Goal: Find specific page/section: Find specific page/section

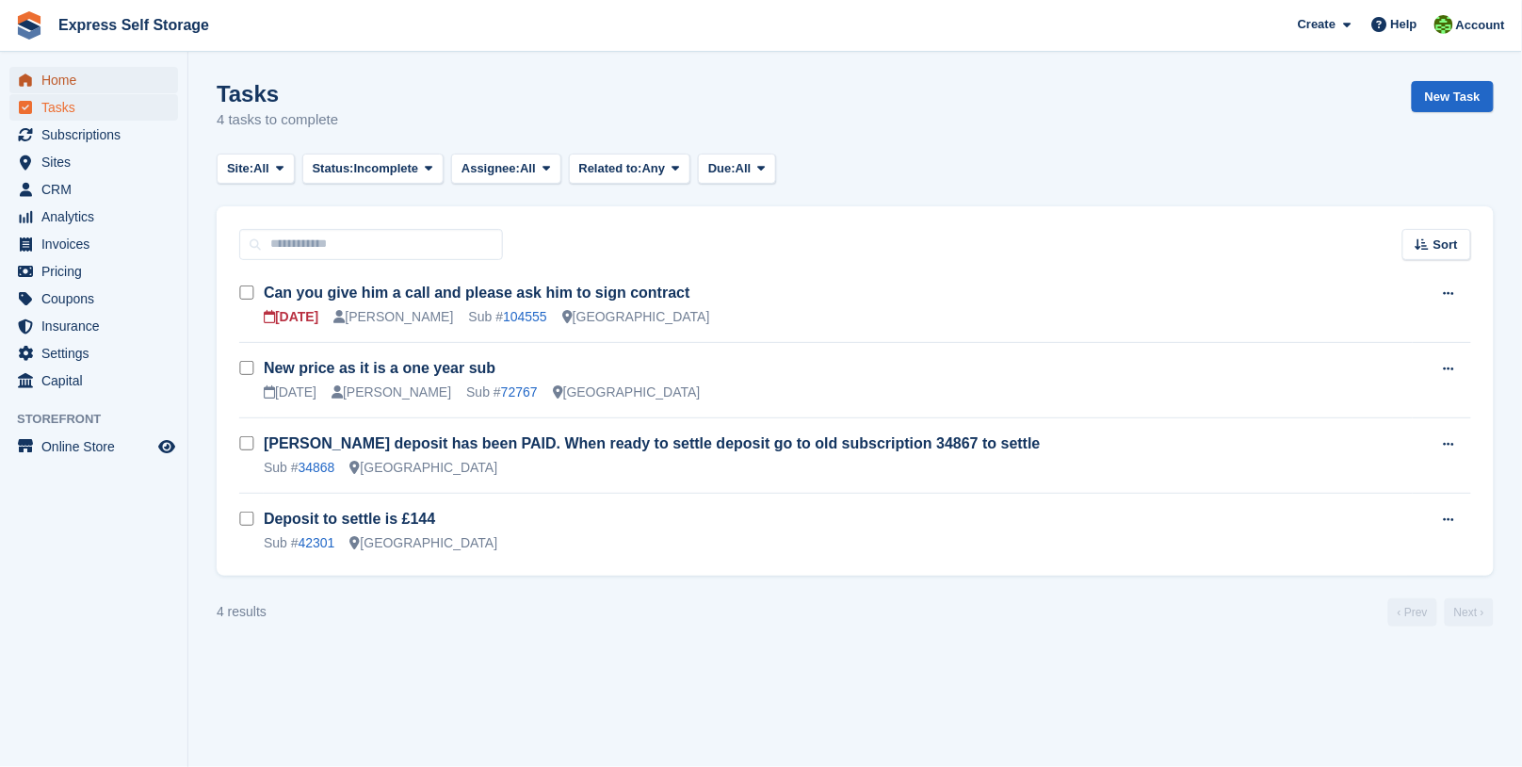
click at [80, 92] on span "Home" at bounding box center [97, 80] width 113 height 26
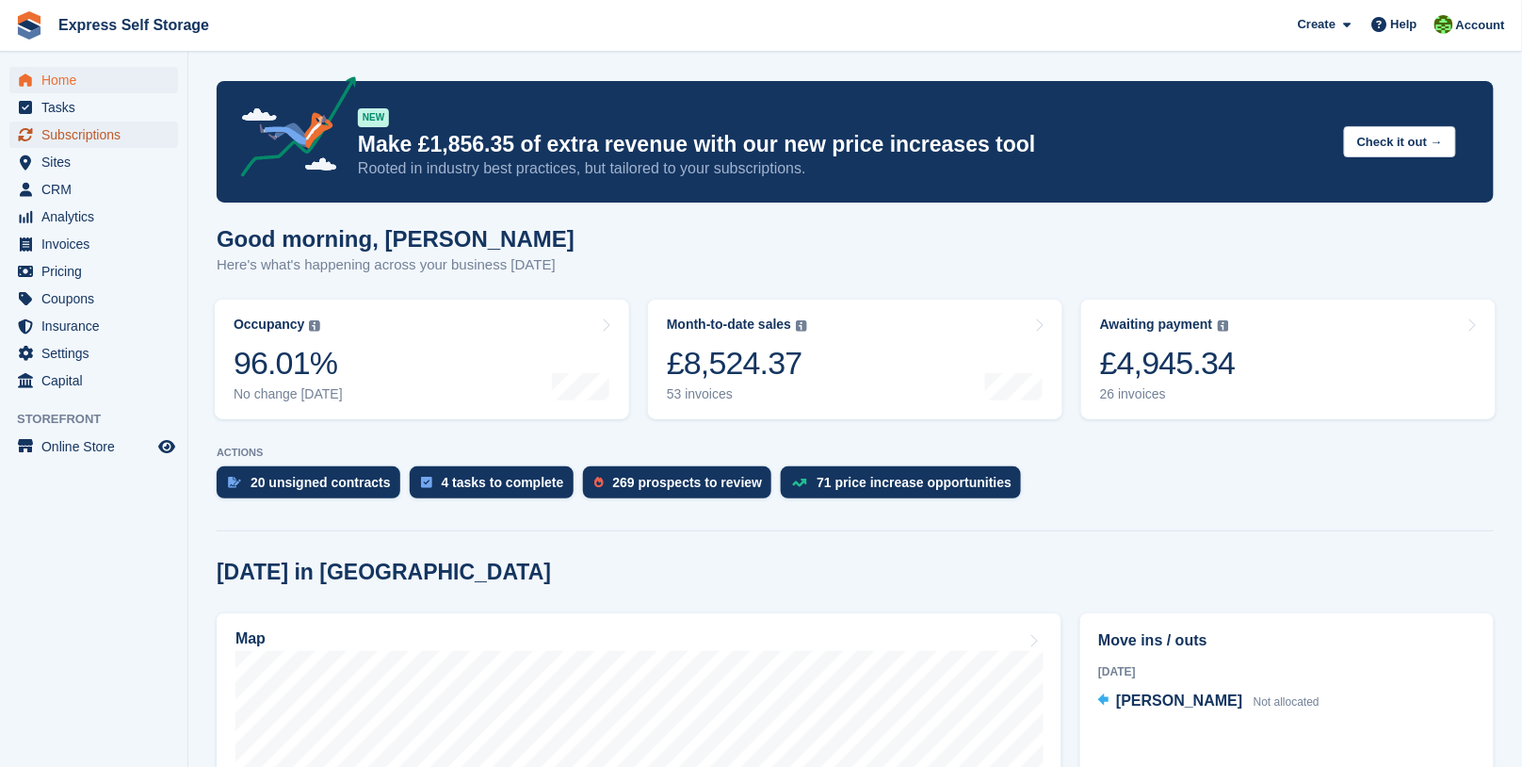
click at [104, 122] on span "Subscriptions" at bounding box center [97, 135] width 113 height 26
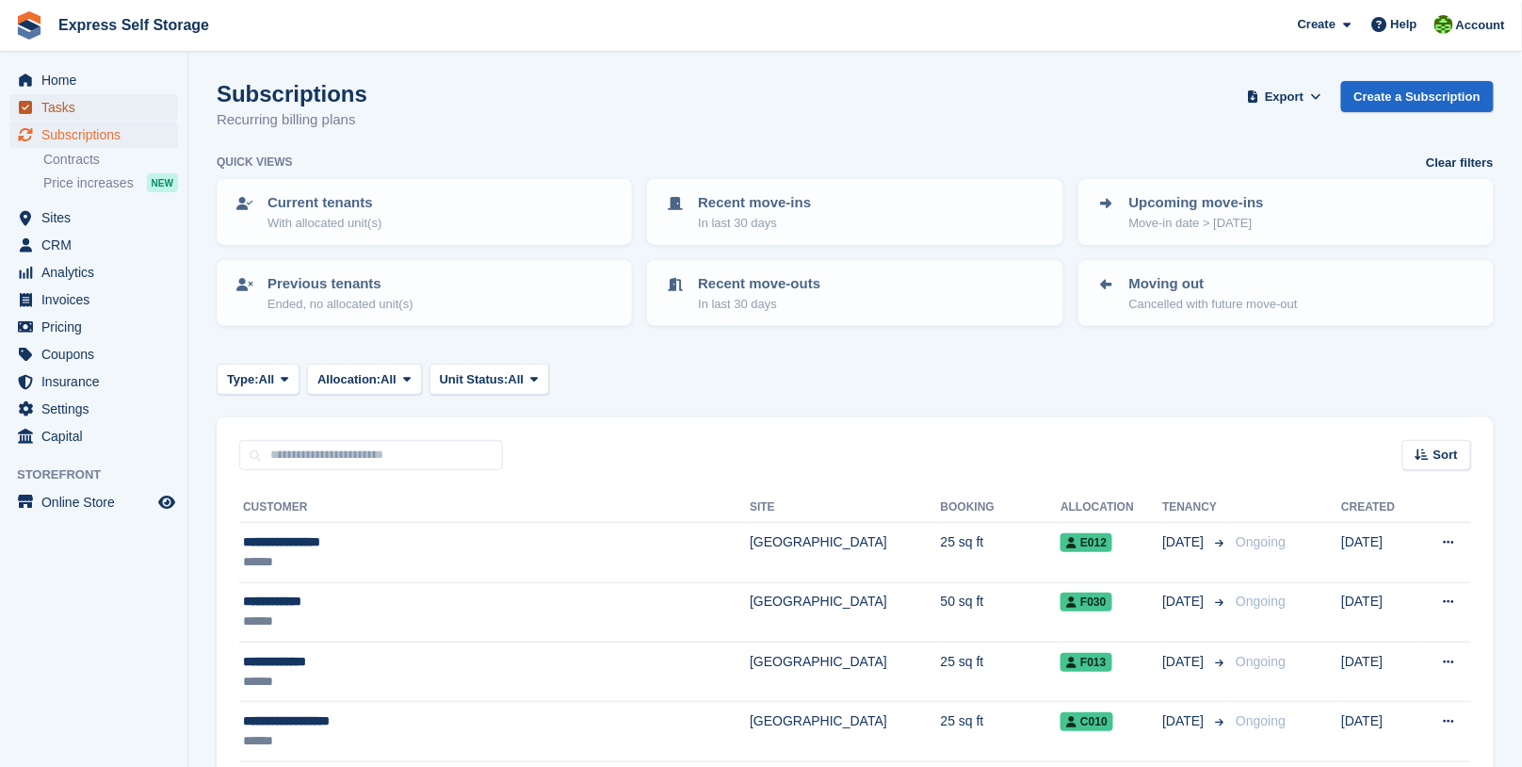
click at [106, 104] on span "Tasks" at bounding box center [97, 107] width 113 height 26
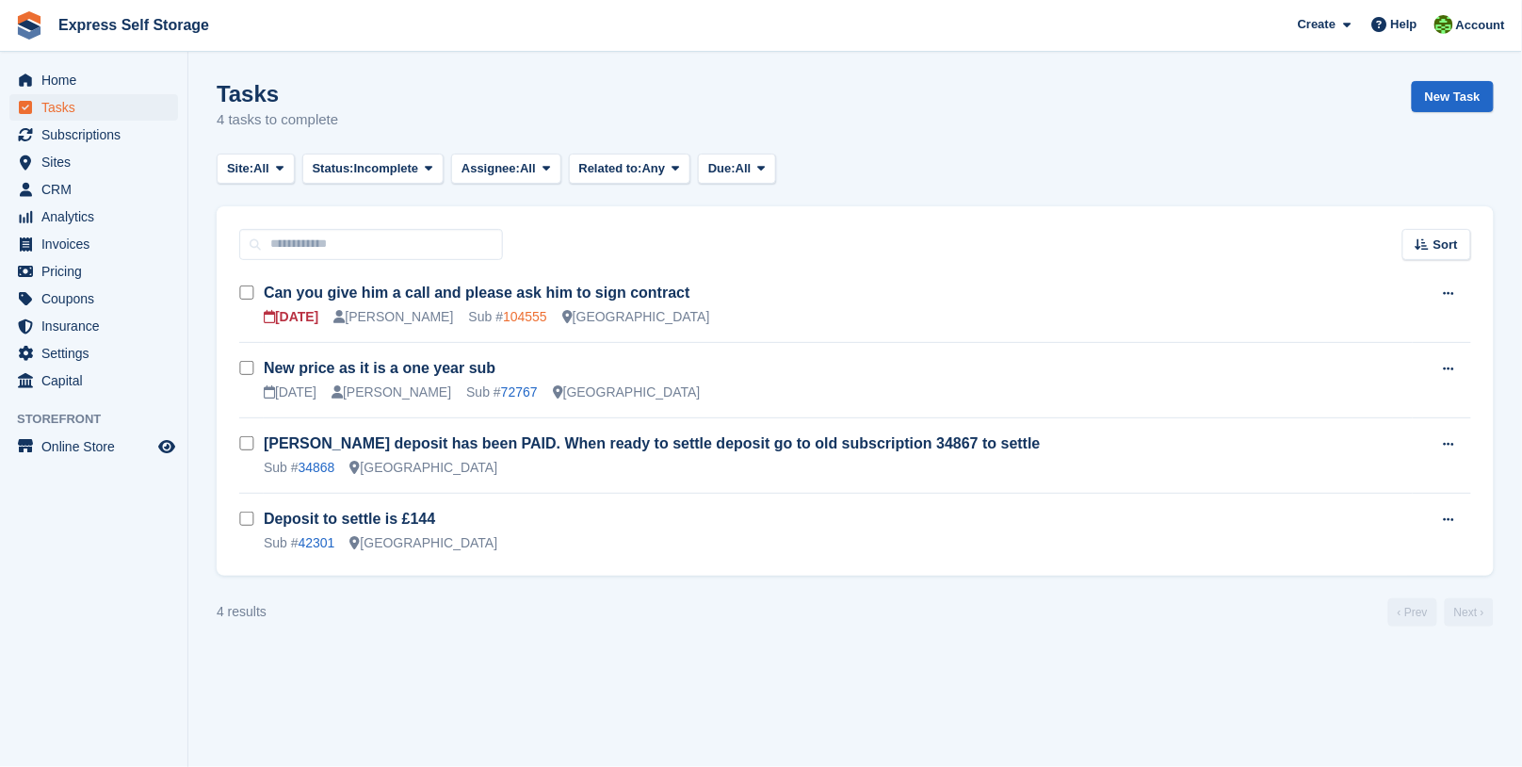
click at [512, 320] on link "104555" at bounding box center [525, 316] width 44 height 15
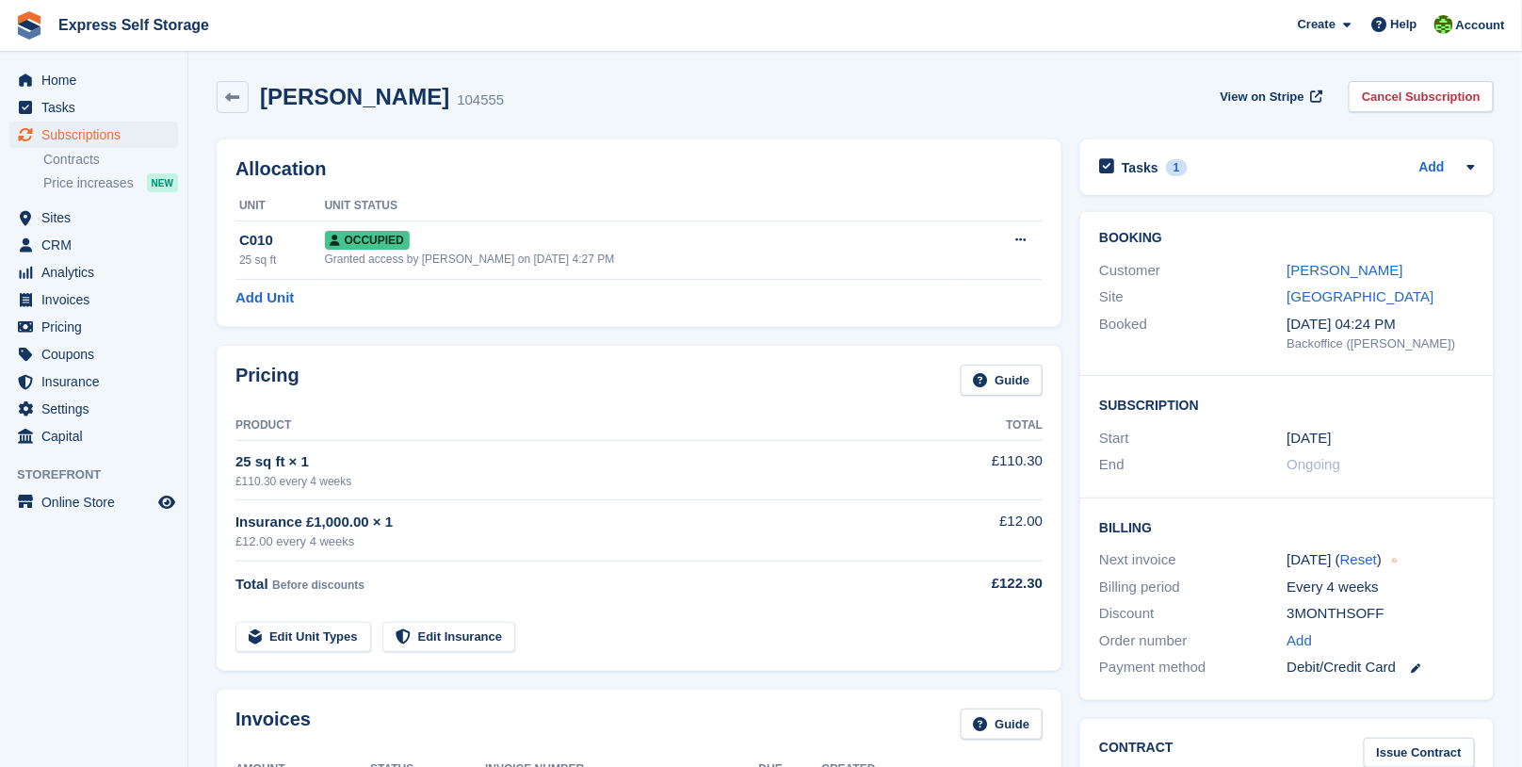
click at [254, 108] on div "Paktin Neamatullah 104555" at bounding box center [376, 97] width 255 height 27
click at [243, 94] on link at bounding box center [233, 97] width 32 height 32
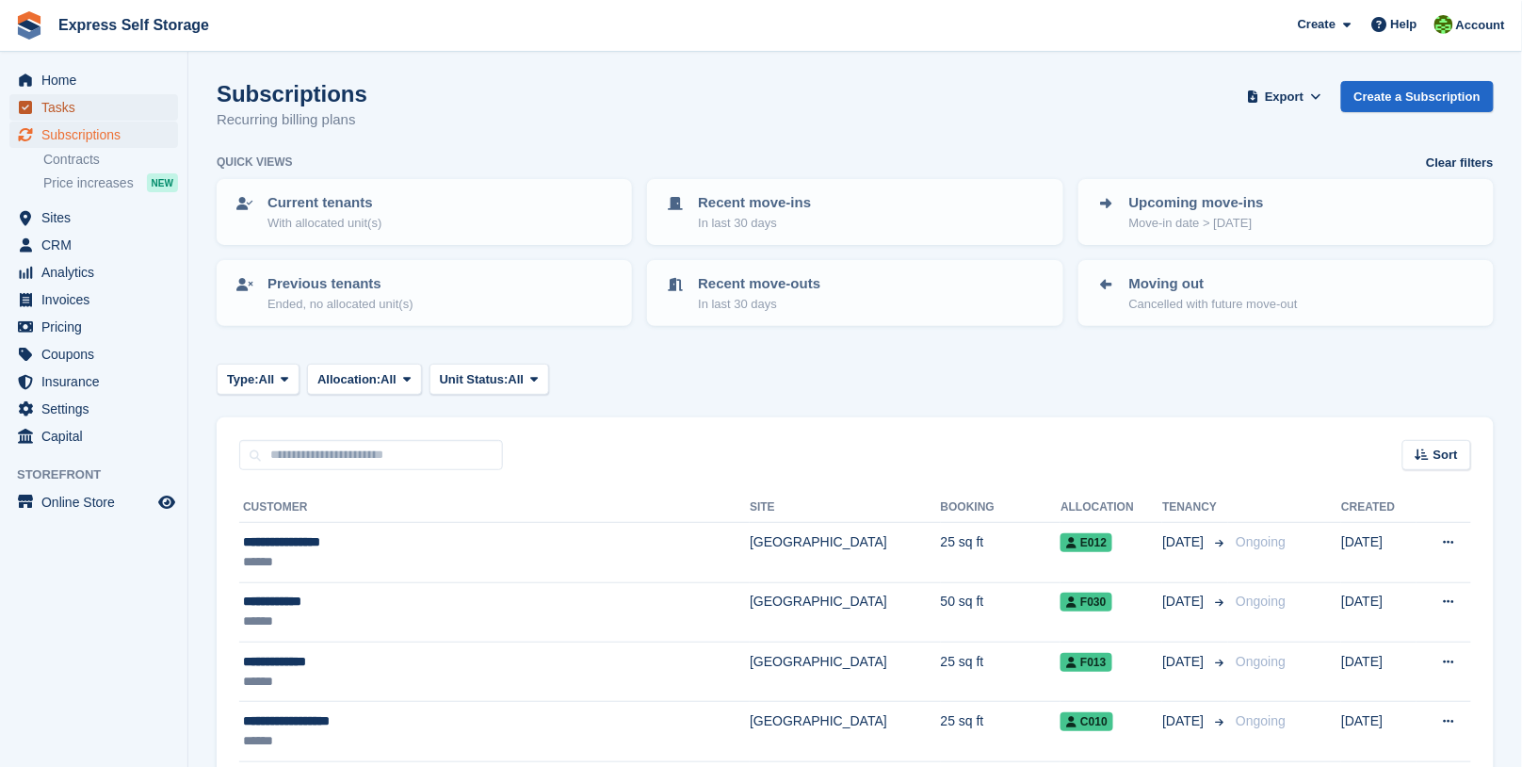
click at [91, 107] on span "Tasks" at bounding box center [97, 107] width 113 height 26
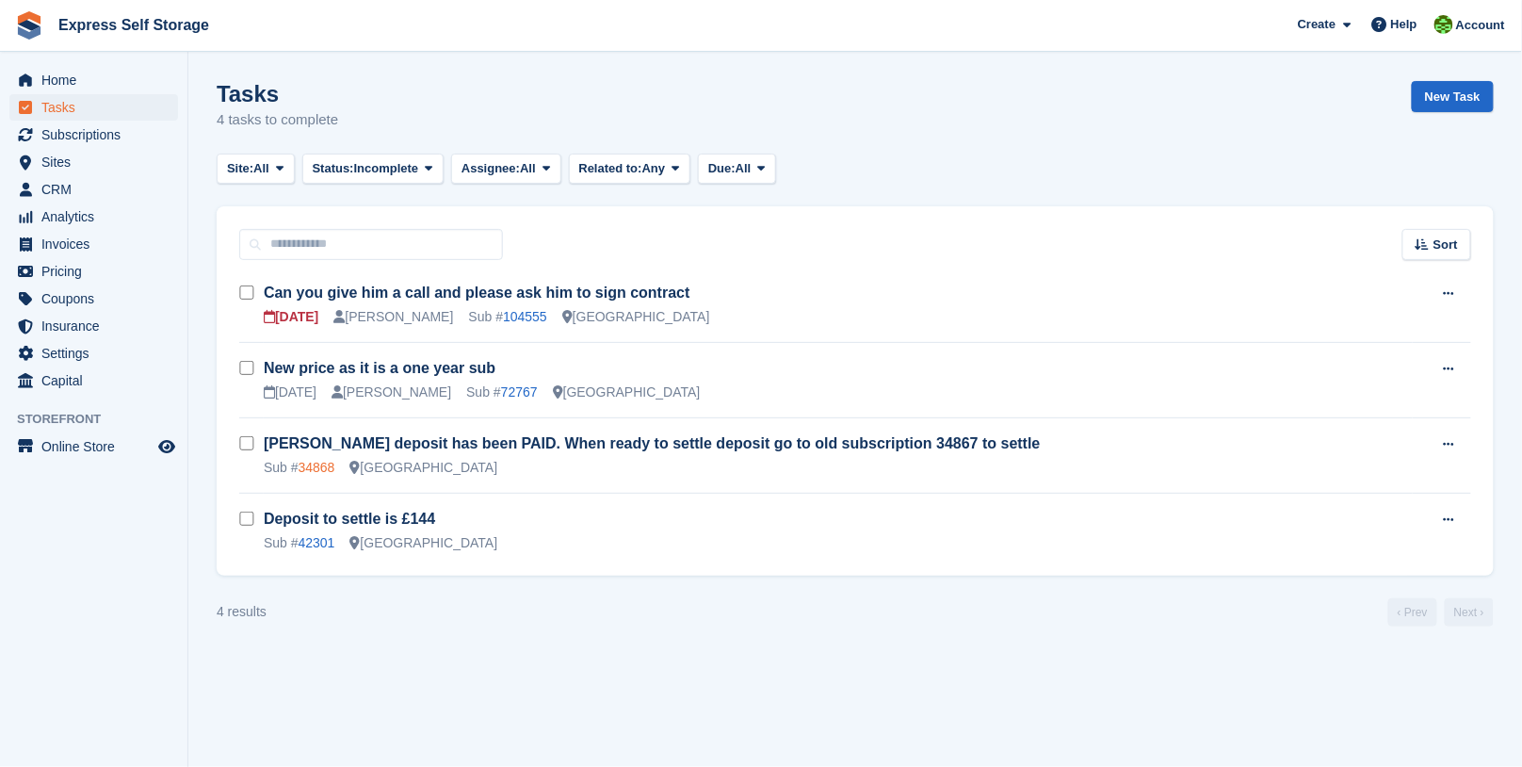
click at [312, 468] on link "34868" at bounding box center [317, 467] width 37 height 15
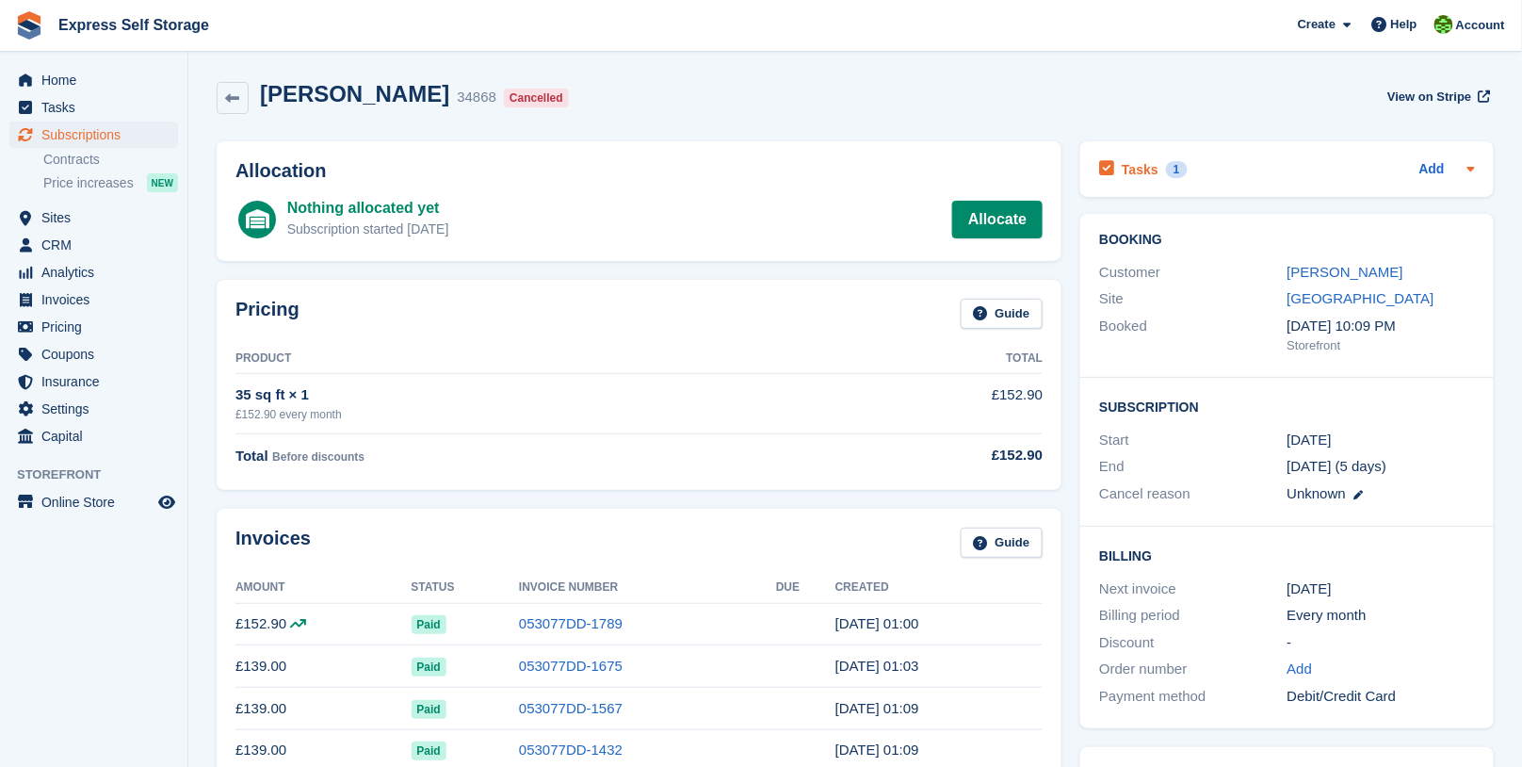
click at [1259, 173] on div "Tasks 1 Add" at bounding box center [1287, 168] width 376 height 25
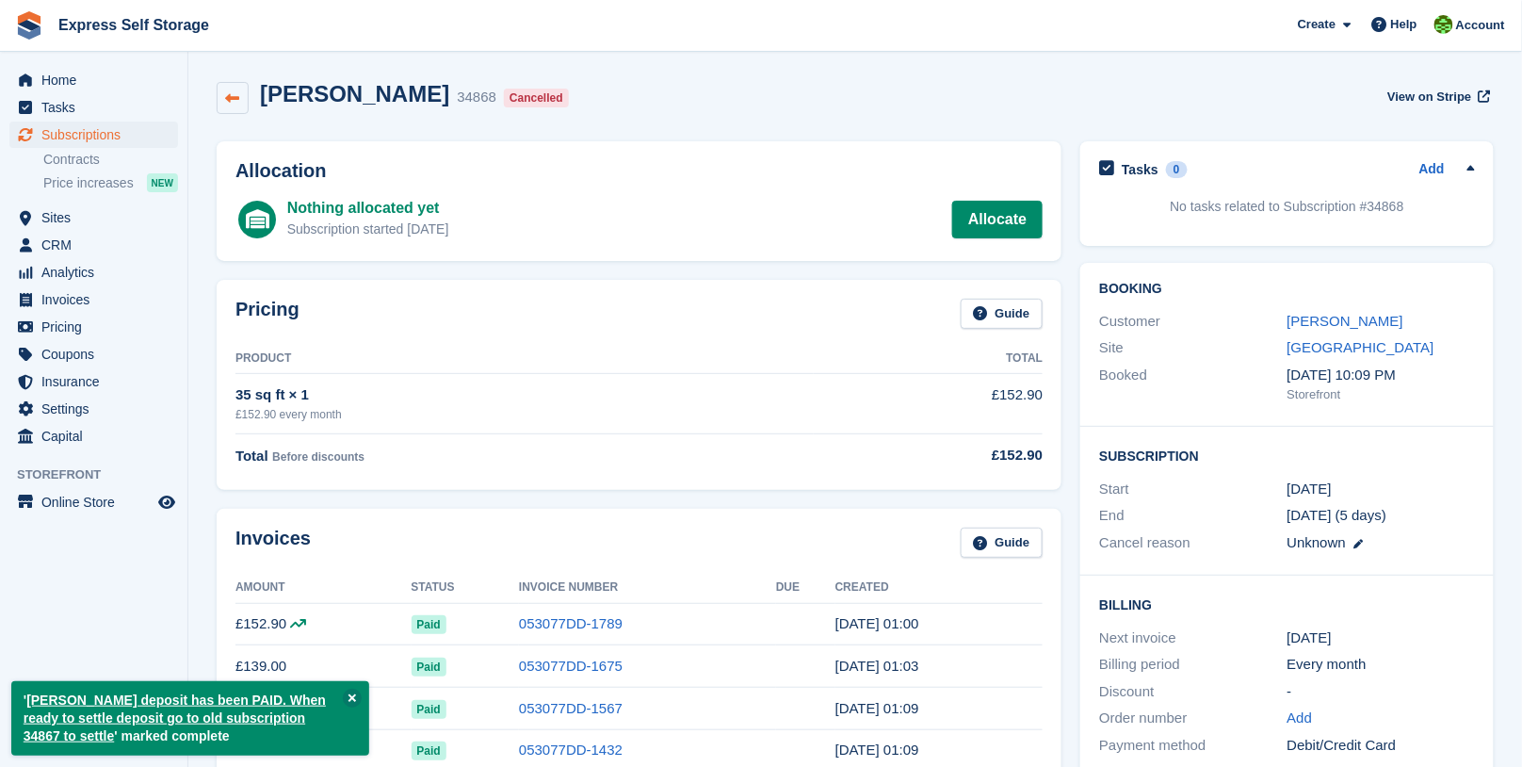
click at [236, 107] on link at bounding box center [233, 98] width 32 height 32
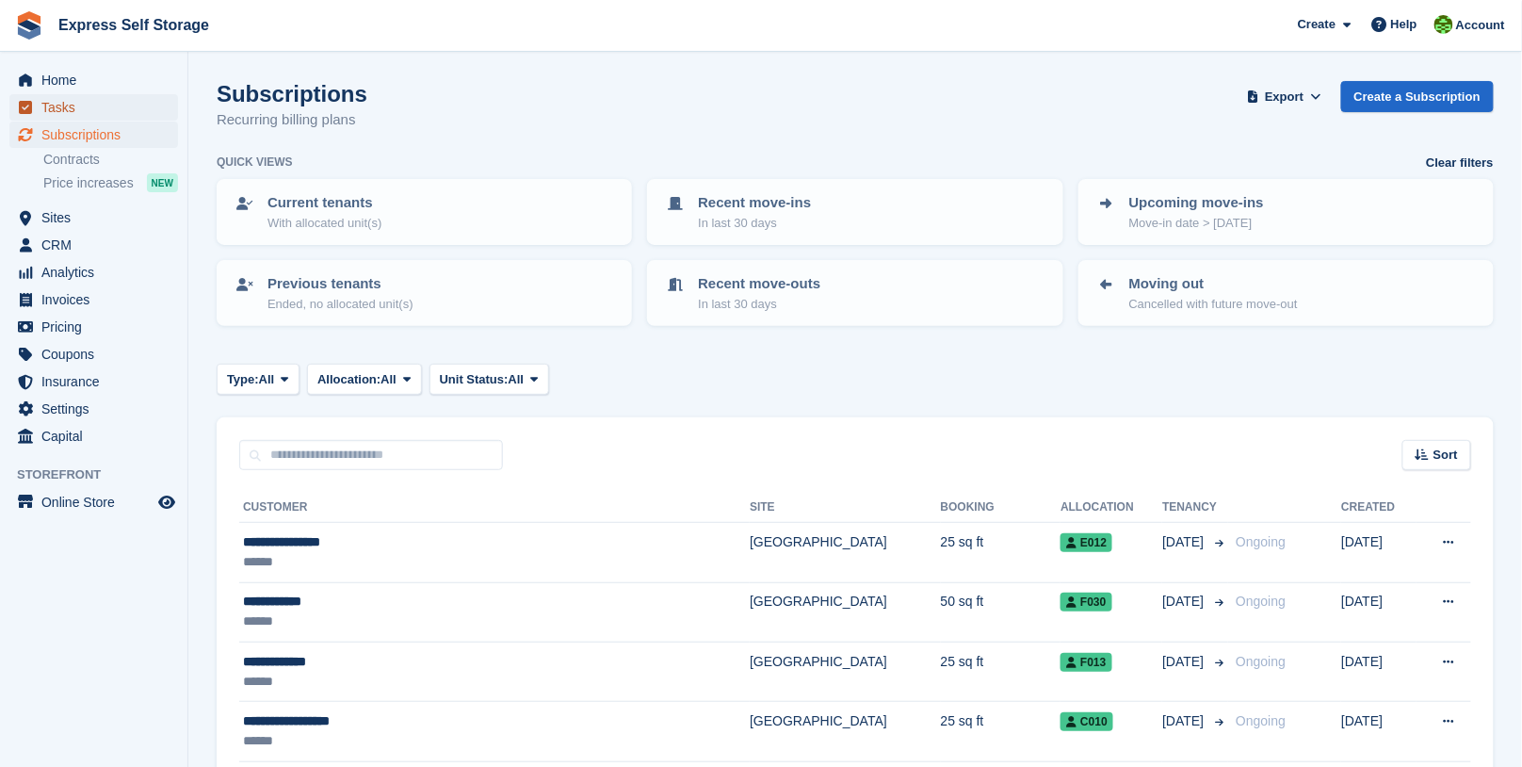
click at [101, 109] on span "Tasks" at bounding box center [97, 107] width 113 height 26
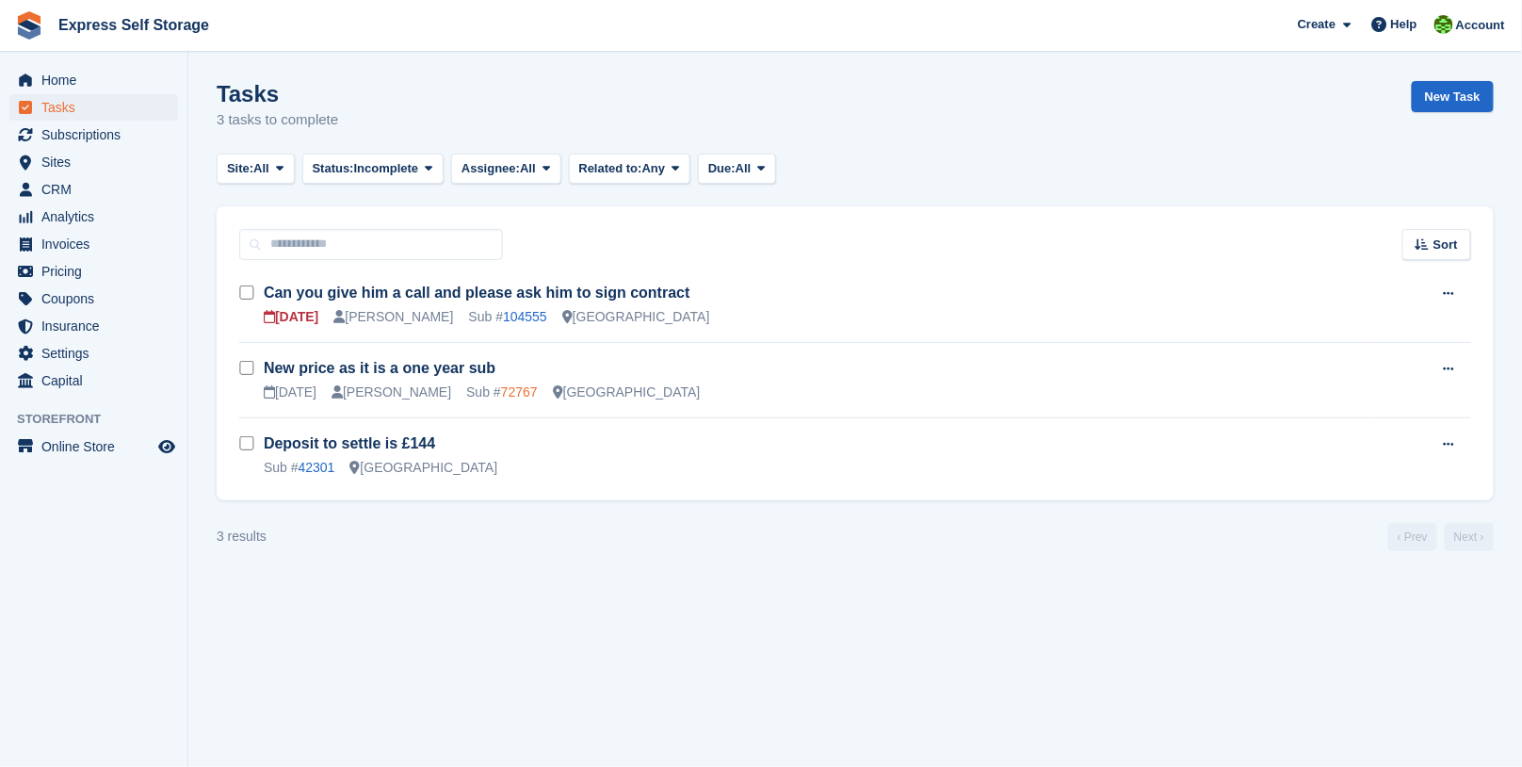
click at [501, 395] on link "72767" at bounding box center [519, 391] width 37 height 15
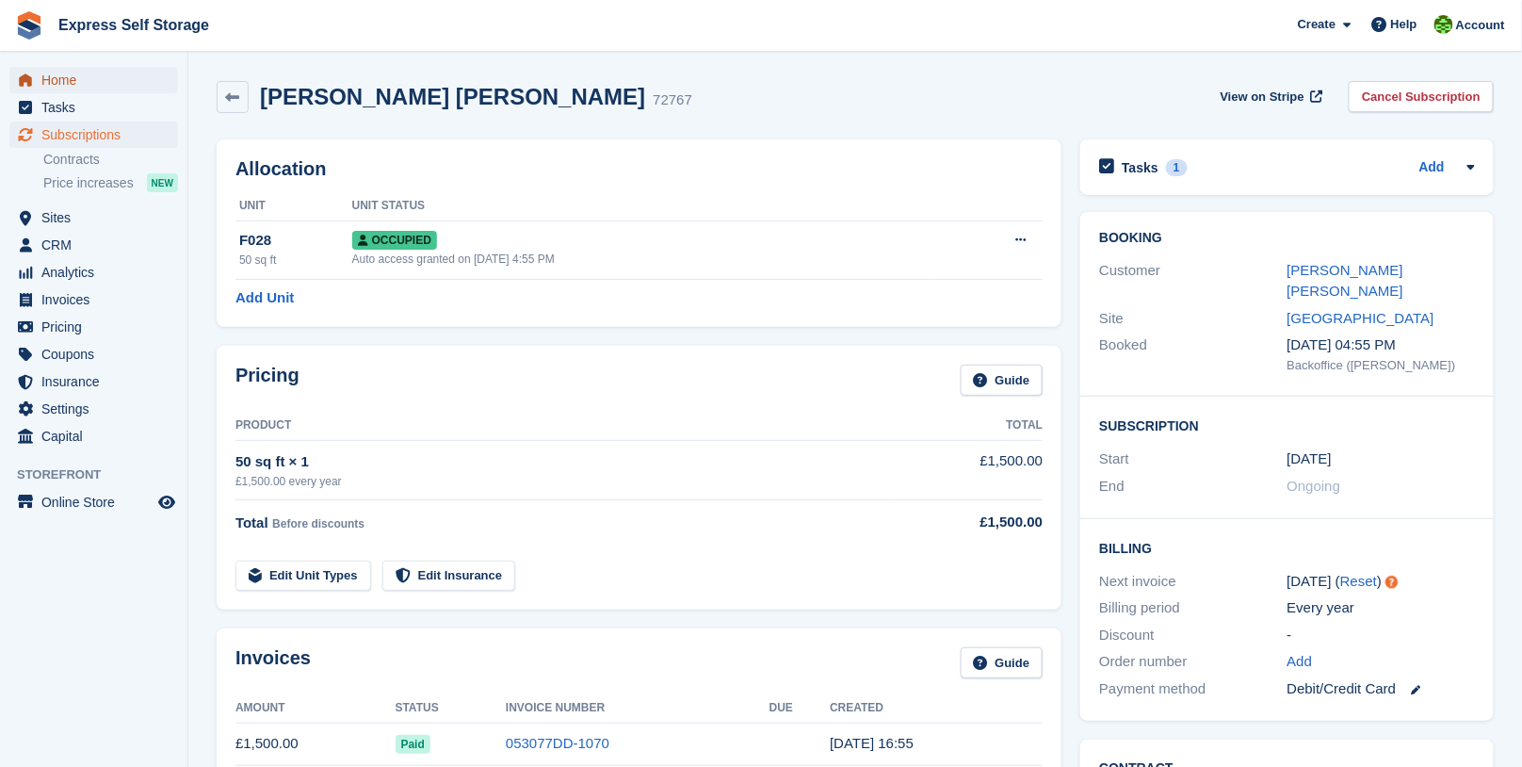
click at [106, 80] on span "Home" at bounding box center [97, 80] width 113 height 26
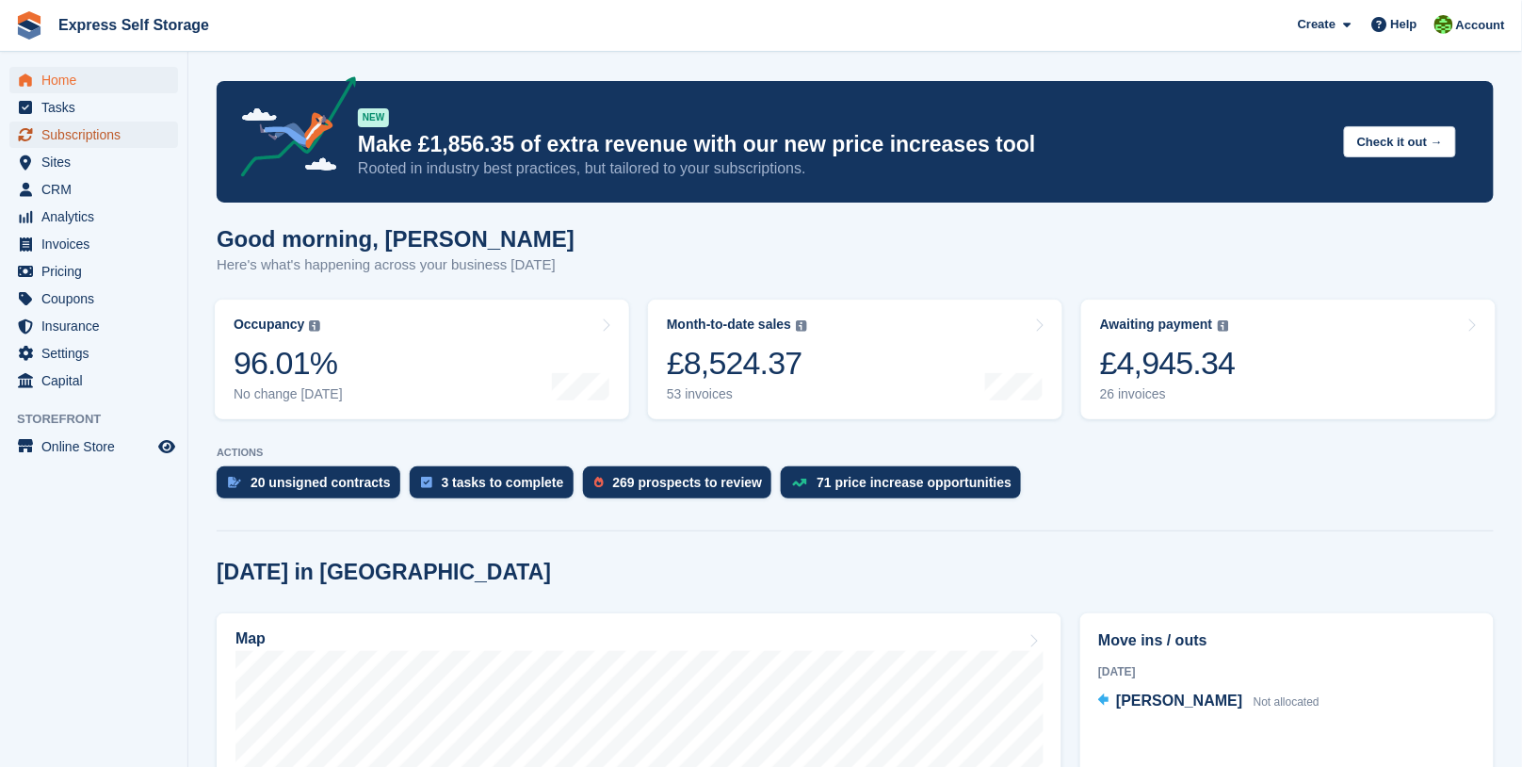
click at [84, 124] on span "Subscriptions" at bounding box center [97, 135] width 113 height 26
